Goal: Find specific page/section: Find specific page/section

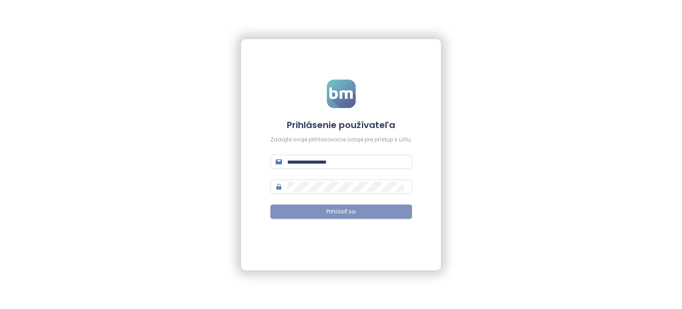
type input "**********"
click at [324, 207] on button "Prihlásiť sa" at bounding box center [342, 211] width 142 height 14
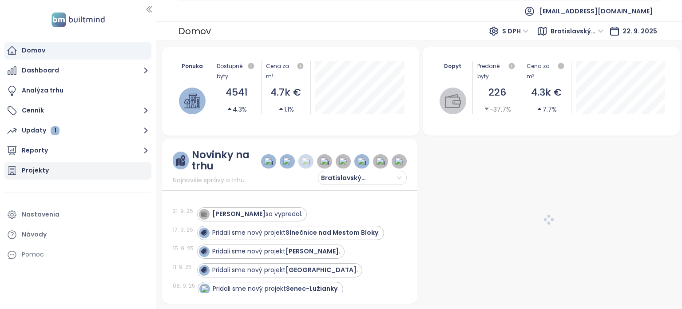
click at [47, 167] on div "Projekty" at bounding box center [35, 170] width 27 height 11
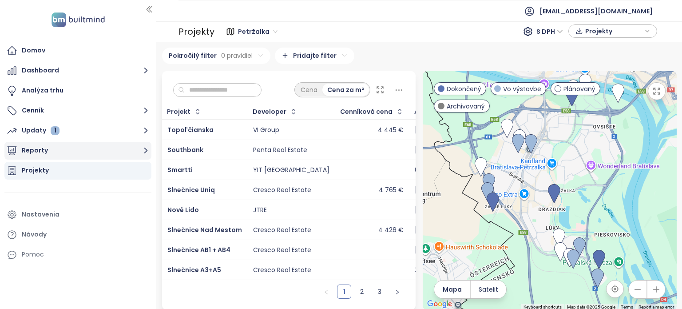
click at [78, 157] on button "Reporty" at bounding box center [77, 151] width 147 height 18
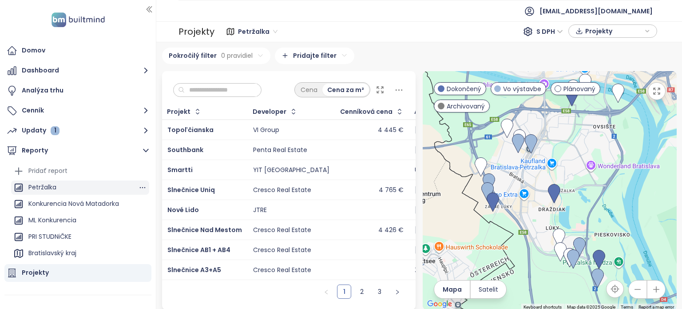
click at [52, 192] on ul "Pridať report Petržalka Konkurencia Nová Matadorka ML Konkurencia PRI STUDNiČKE…" at bounding box center [80, 261] width 138 height 195
click at [52, 192] on div "Petržalka" at bounding box center [42, 187] width 28 height 11
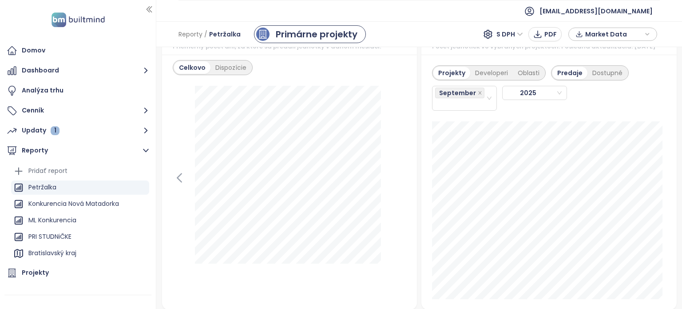
scroll to position [1020, 0]
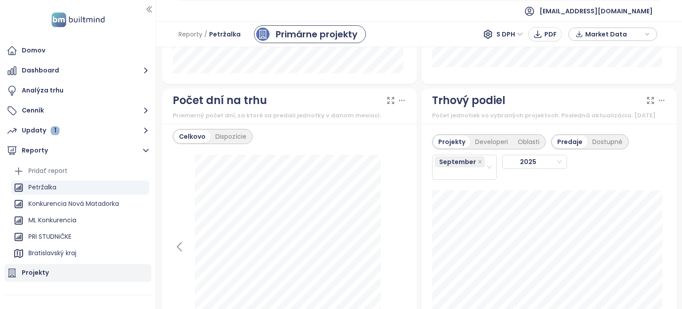
click at [58, 271] on div "Projekty" at bounding box center [77, 273] width 147 height 18
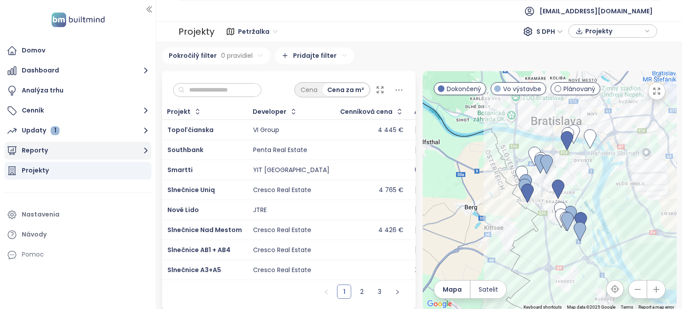
click at [29, 154] on button "Reporty" at bounding box center [77, 151] width 147 height 18
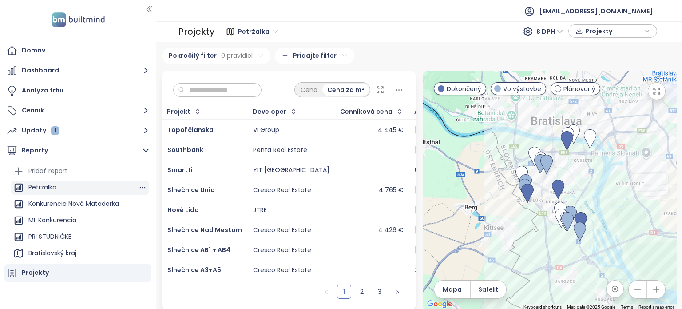
click at [43, 188] on div "Petržalka" at bounding box center [42, 187] width 28 height 11
